Goal: Information Seeking & Learning: Learn about a topic

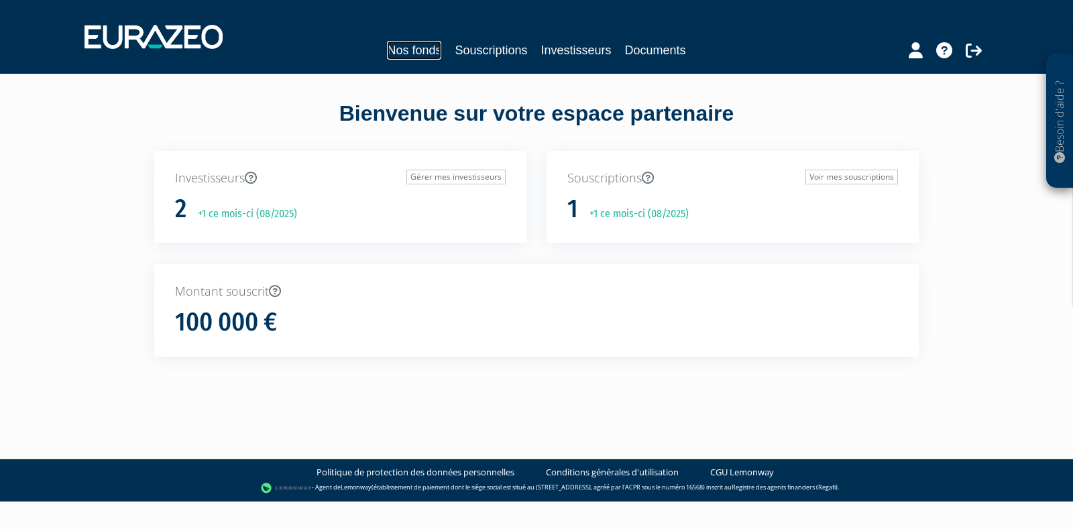
click at [433, 55] on link "Nos fonds" at bounding box center [414, 50] width 54 height 19
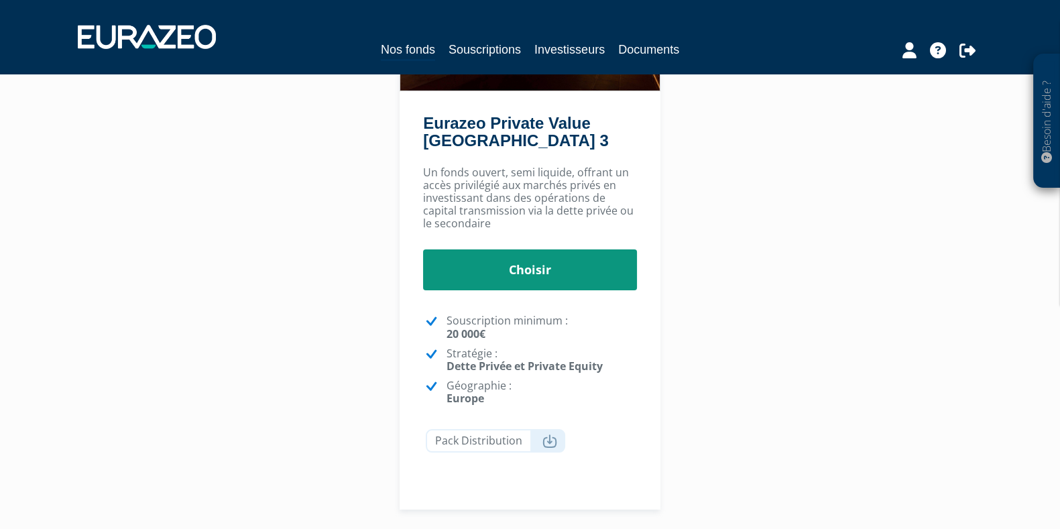
scroll to position [251, 0]
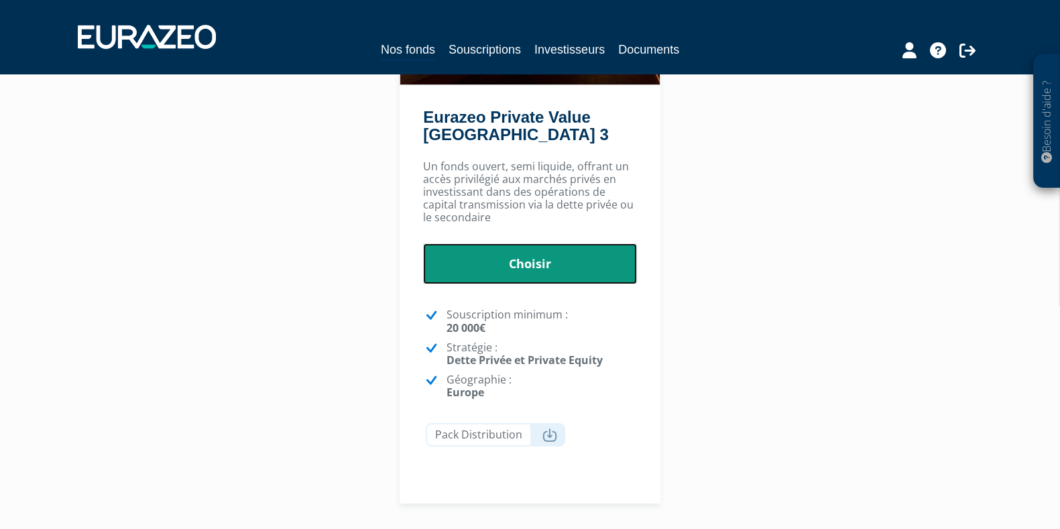
click at [567, 275] on link "Choisir" at bounding box center [530, 264] width 214 height 42
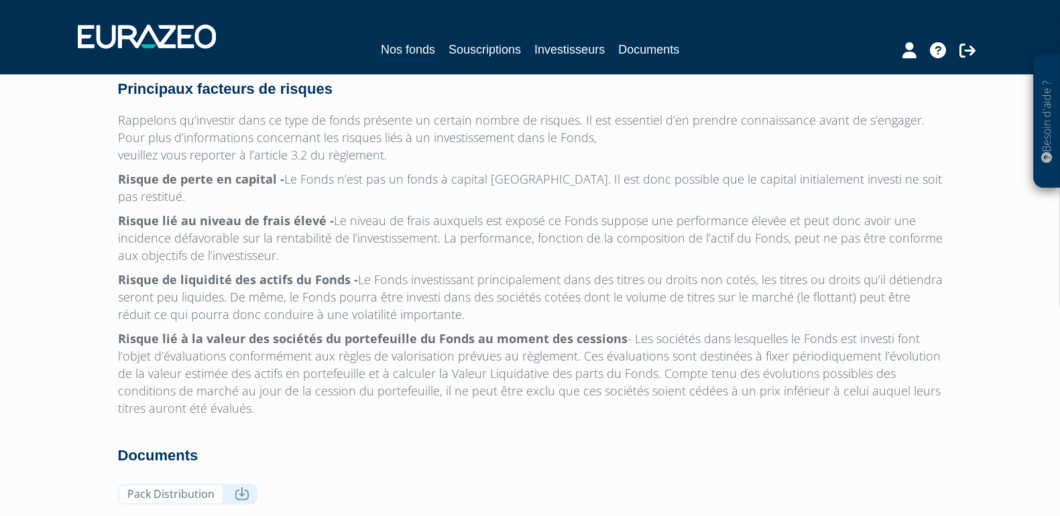
scroll to position [4325, 0]
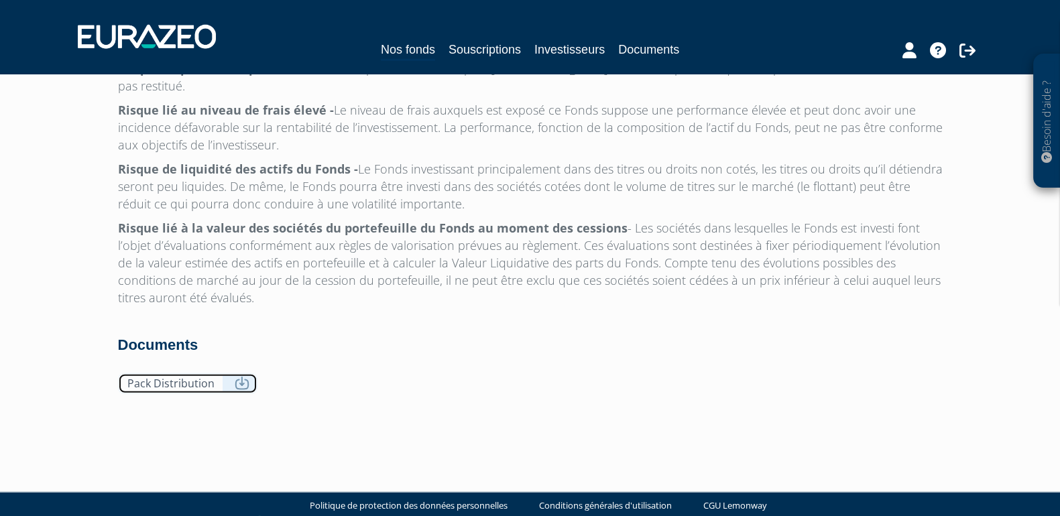
click at [188, 374] on link "Pack Distribution" at bounding box center [188, 384] width 140 height 21
click at [414, 162] on p "Risque de liquidité des actifs du Fonds - Le Fonds investissant principalement …" at bounding box center [530, 186] width 825 height 52
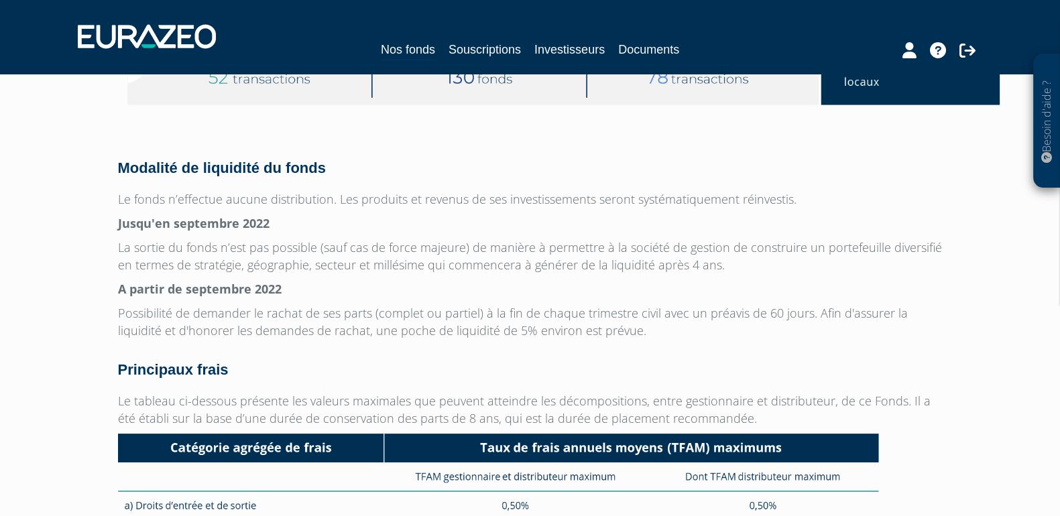
scroll to position [3437, 0]
